Goal: Check status: Check status

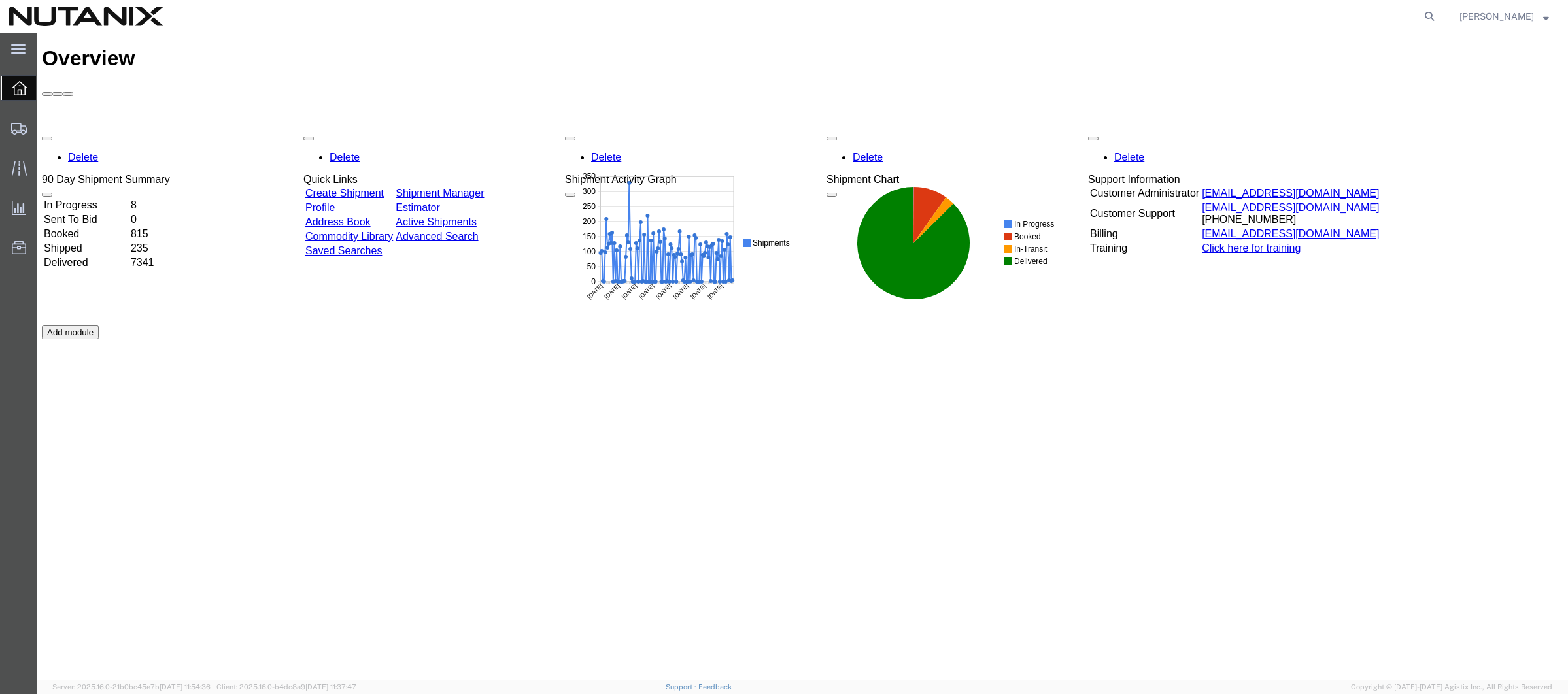
drag, startPoint x: 1038, startPoint y: 13, endPoint x: 1137, endPoint y: 10, distance: 99.0
click at [1038, 13] on div at bounding box center [806, 16] width 1268 height 33
click at [1439, 15] on icon at bounding box center [1430, 16] width 18 height 18
paste input "56501212"
type input "56501212"
